Goal: Find specific page/section: Find specific page/section

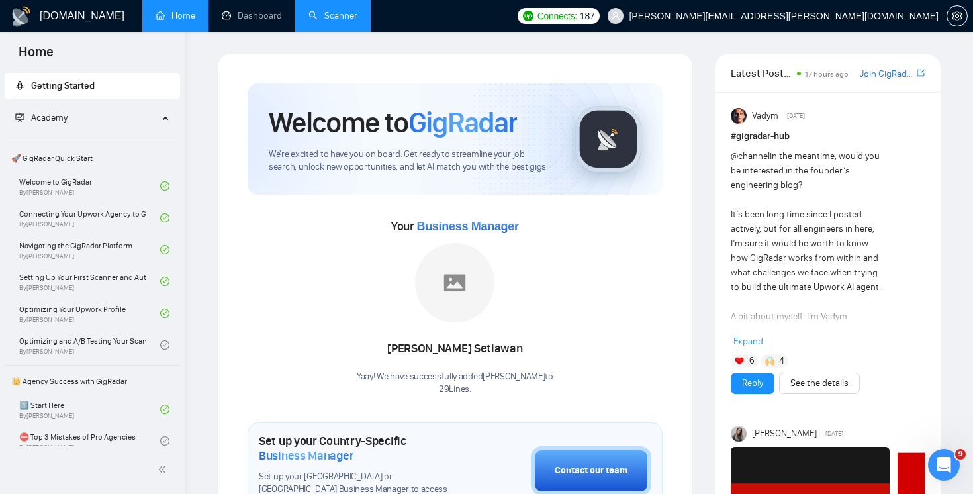
click at [339, 21] on link "Scanner" at bounding box center [332, 15] width 49 height 11
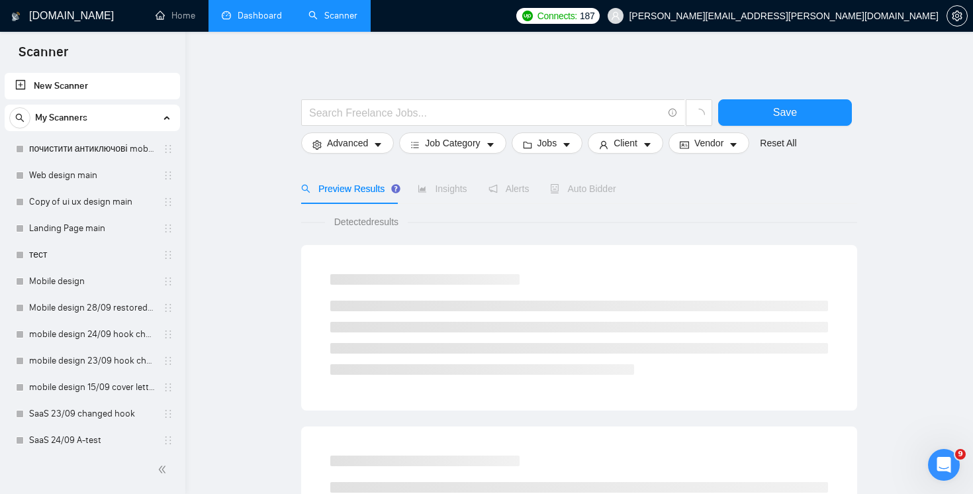
click at [245, 10] on link "Dashboard" at bounding box center [252, 15] width 60 height 11
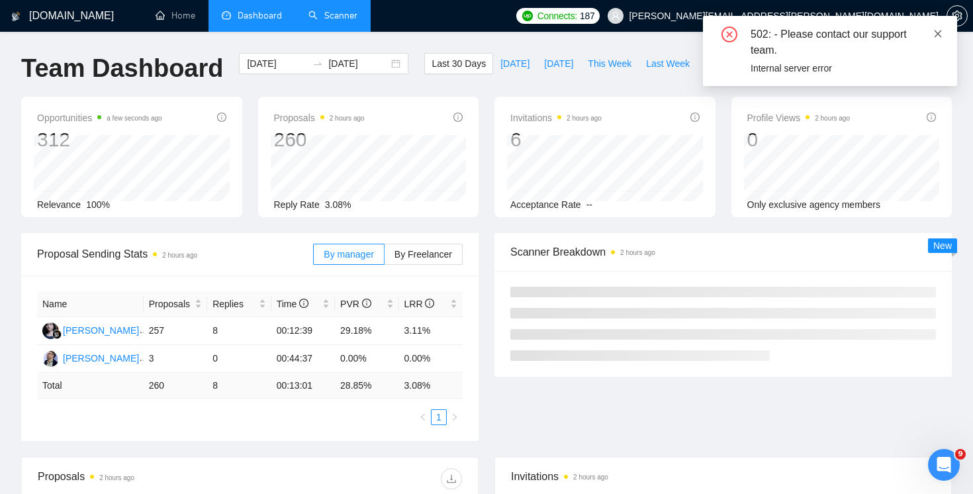
click at [938, 30] on icon "close" at bounding box center [937, 33] width 9 height 9
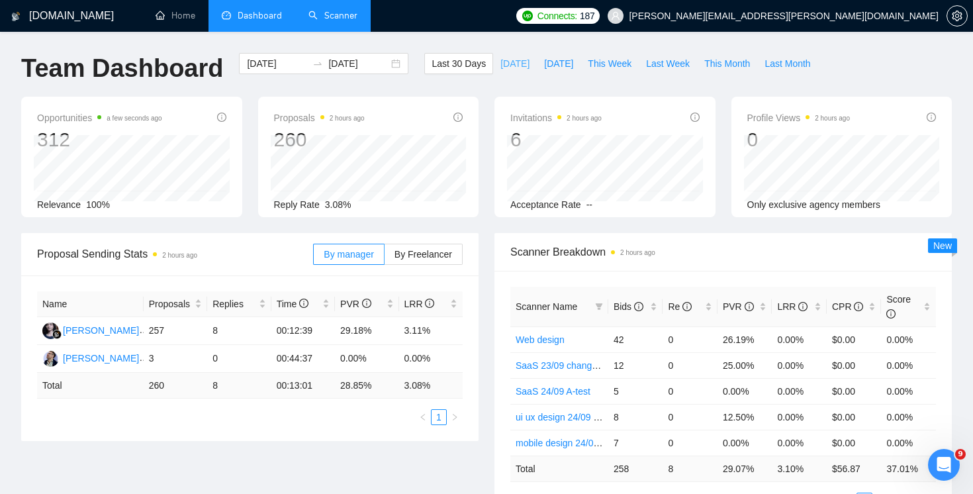
click at [512, 69] on span "[DATE]" at bounding box center [514, 63] width 29 height 15
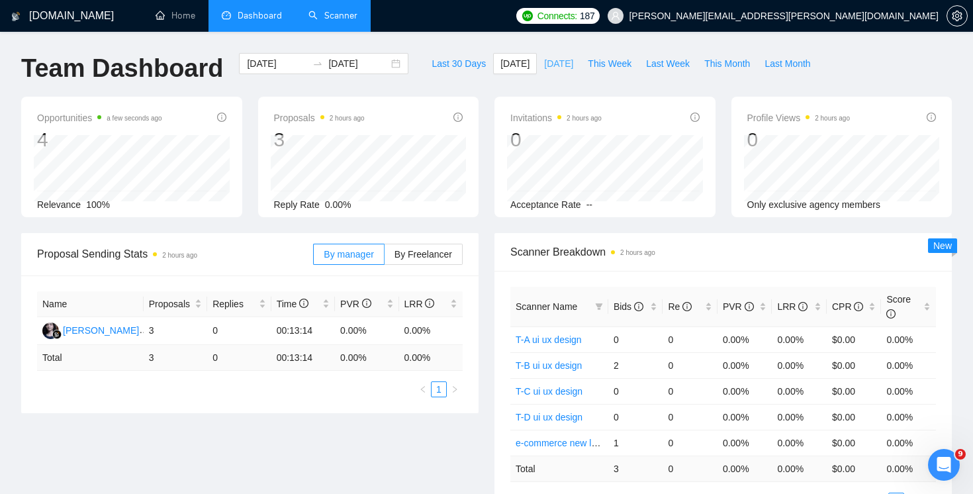
click at [559, 69] on span "[DATE]" at bounding box center [558, 63] width 29 height 15
type input "[DATE]"
click at [609, 68] on span "This Week" at bounding box center [610, 63] width 44 height 15
type input "2025-10-05"
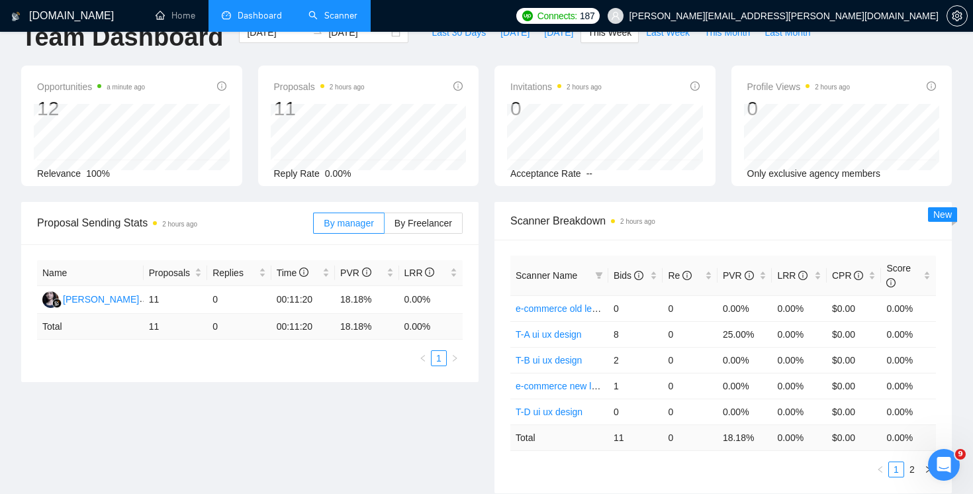
scroll to position [34, 0]
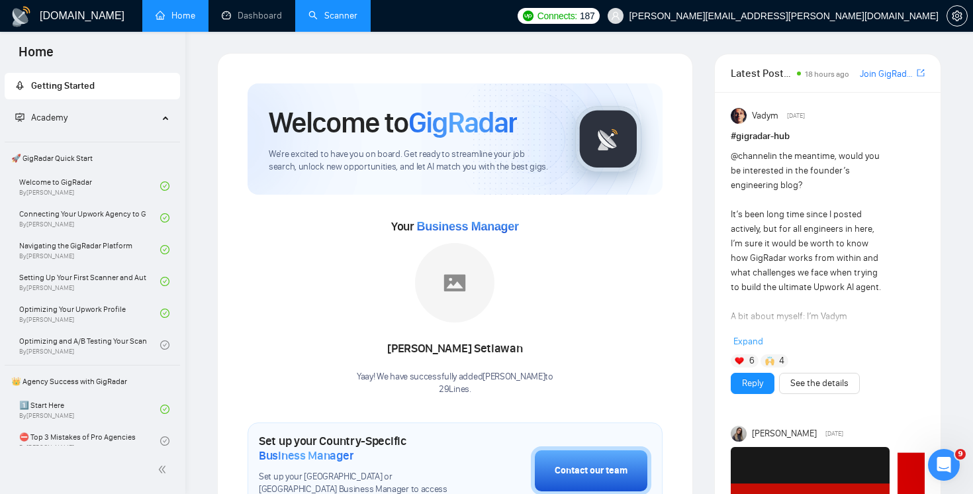
click at [315, 17] on link "Scanner" at bounding box center [332, 15] width 49 height 11
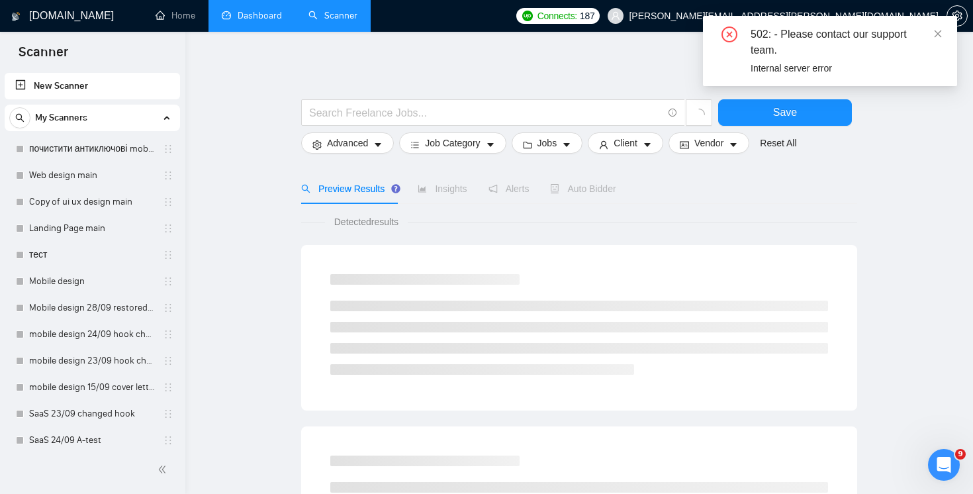
click at [270, 21] on link "Dashboard" at bounding box center [252, 15] width 60 height 11
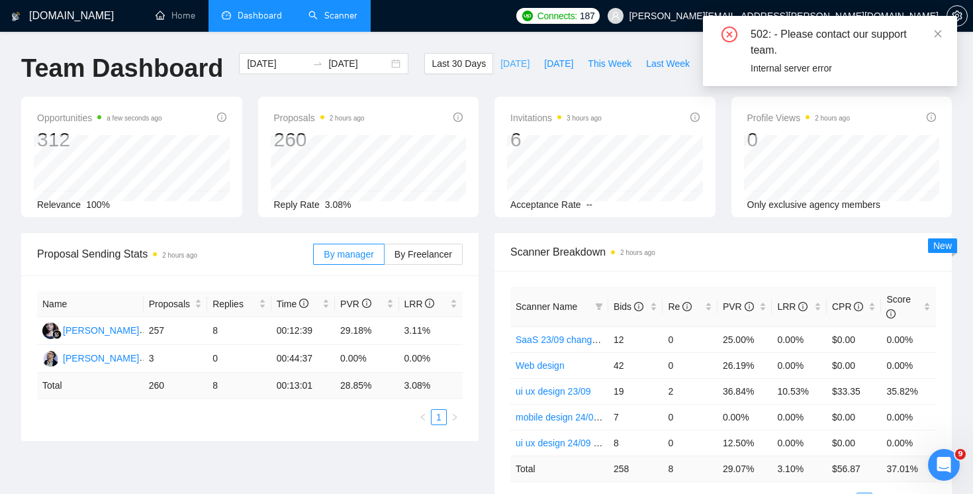
click at [513, 71] on button "[DATE]" at bounding box center [515, 63] width 44 height 21
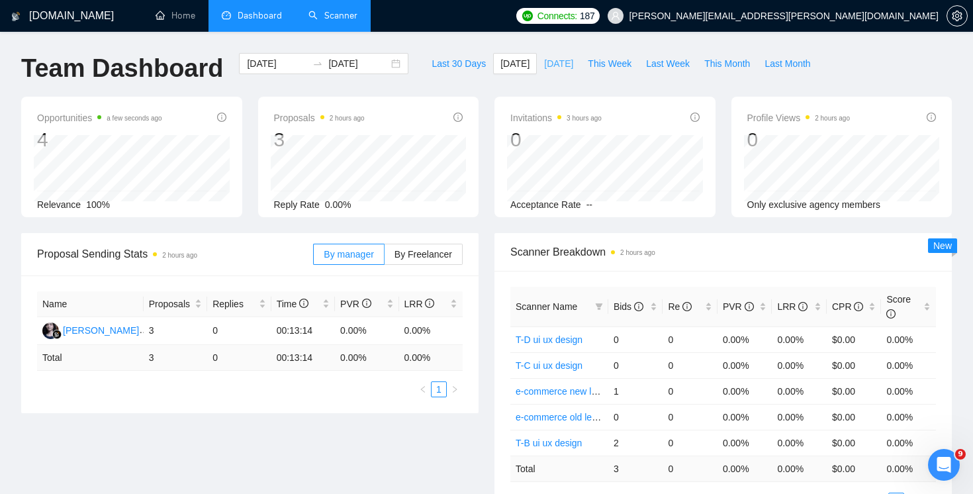
click at [544, 62] on span "[DATE]" at bounding box center [558, 63] width 29 height 15
type input "[DATE]"
